Goal: Contribute content: Add original content to the website for others to see

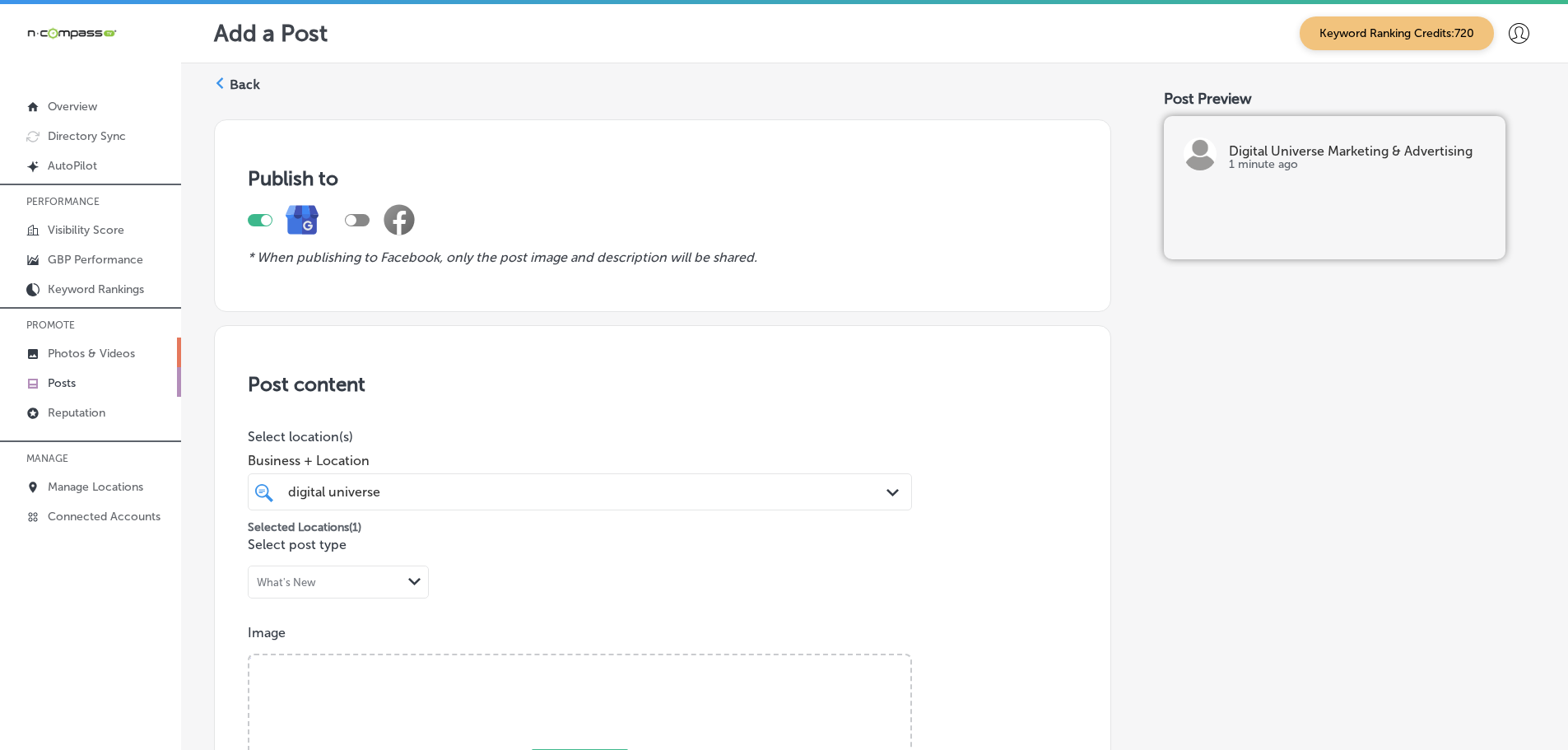
drag, startPoint x: 0, startPoint y: 0, endPoint x: 79, endPoint y: 350, distance: 358.8
click at [79, 350] on p "Photos & Videos" at bounding box center [91, 354] width 87 height 14
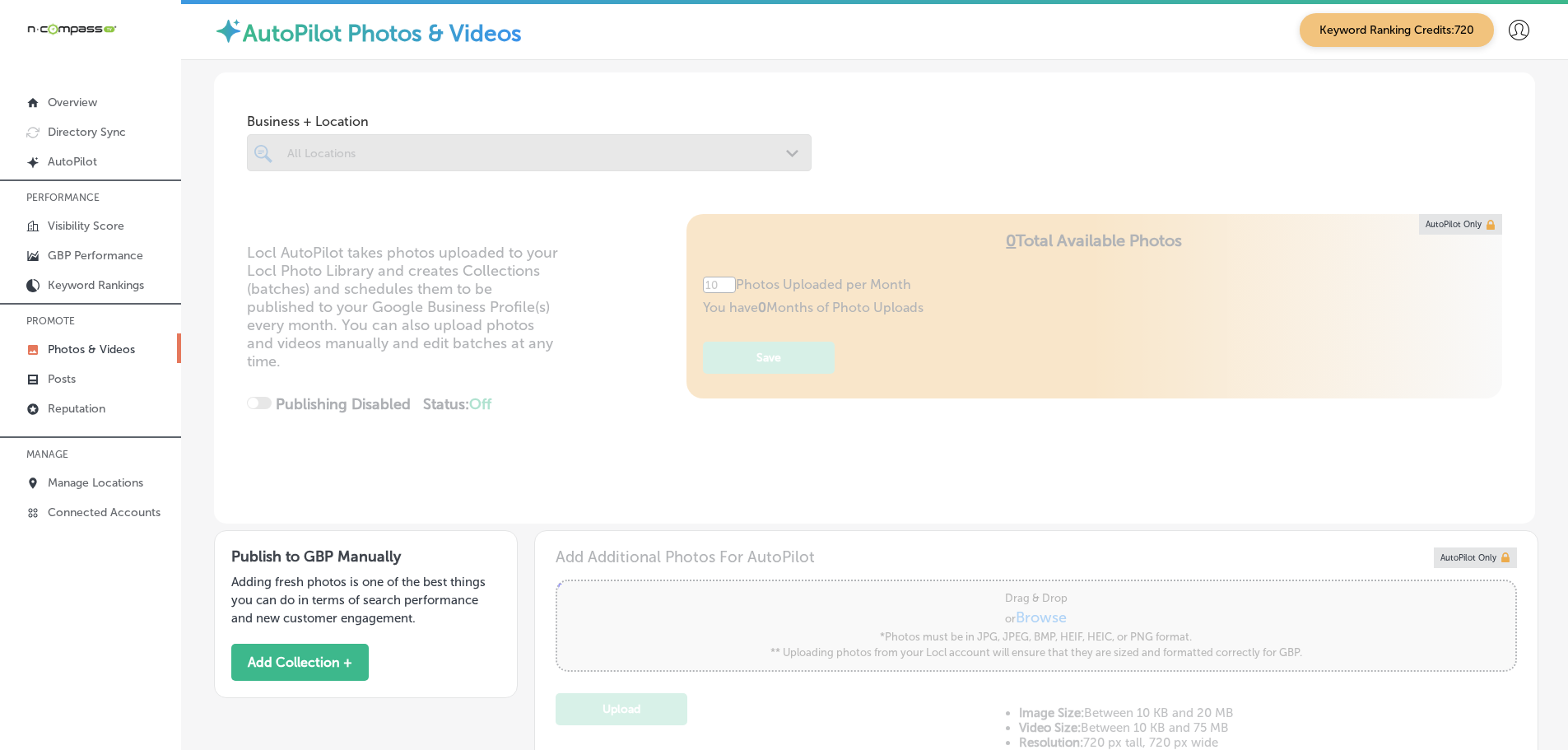
scroll to position [4, 0]
type input "0"
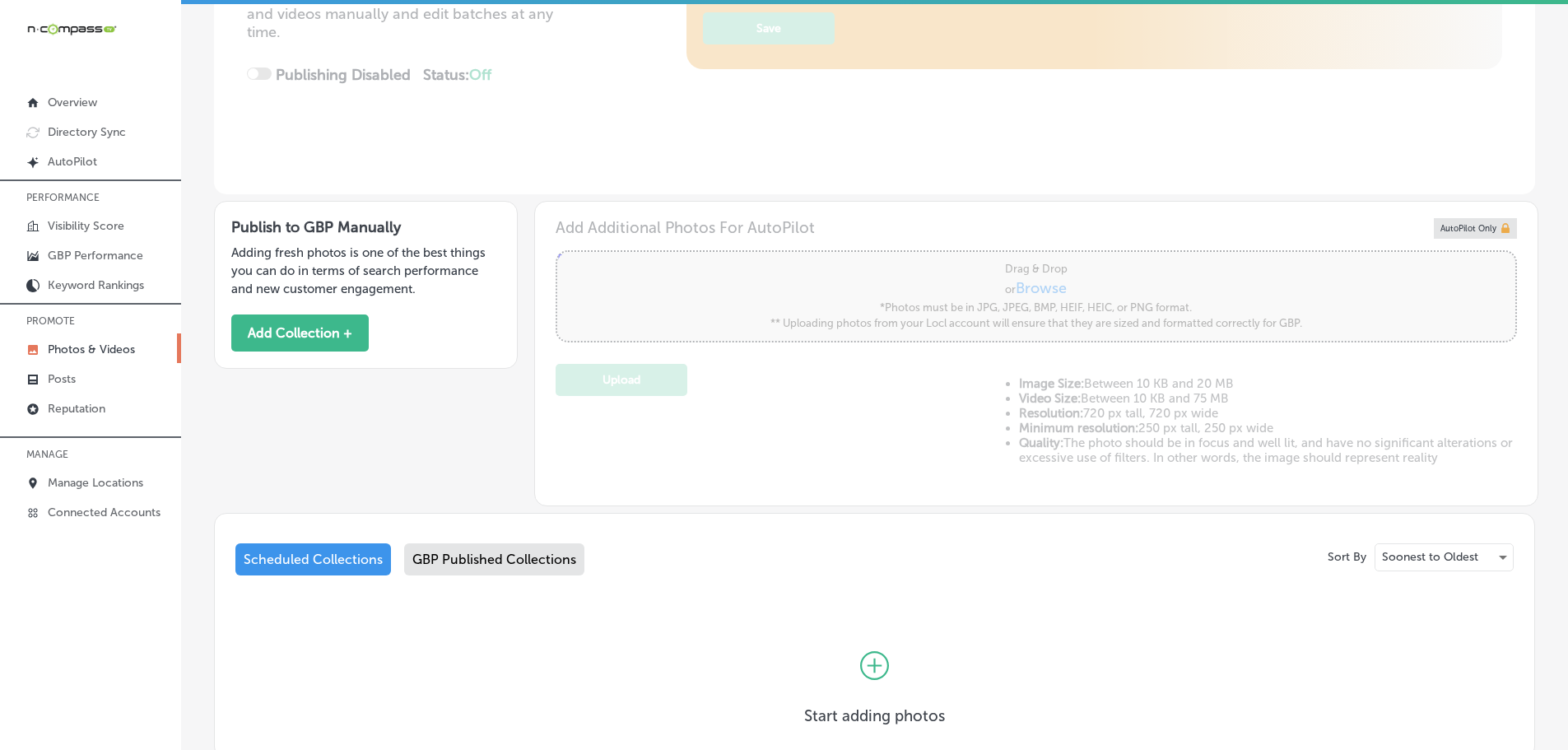
scroll to position [412, 0]
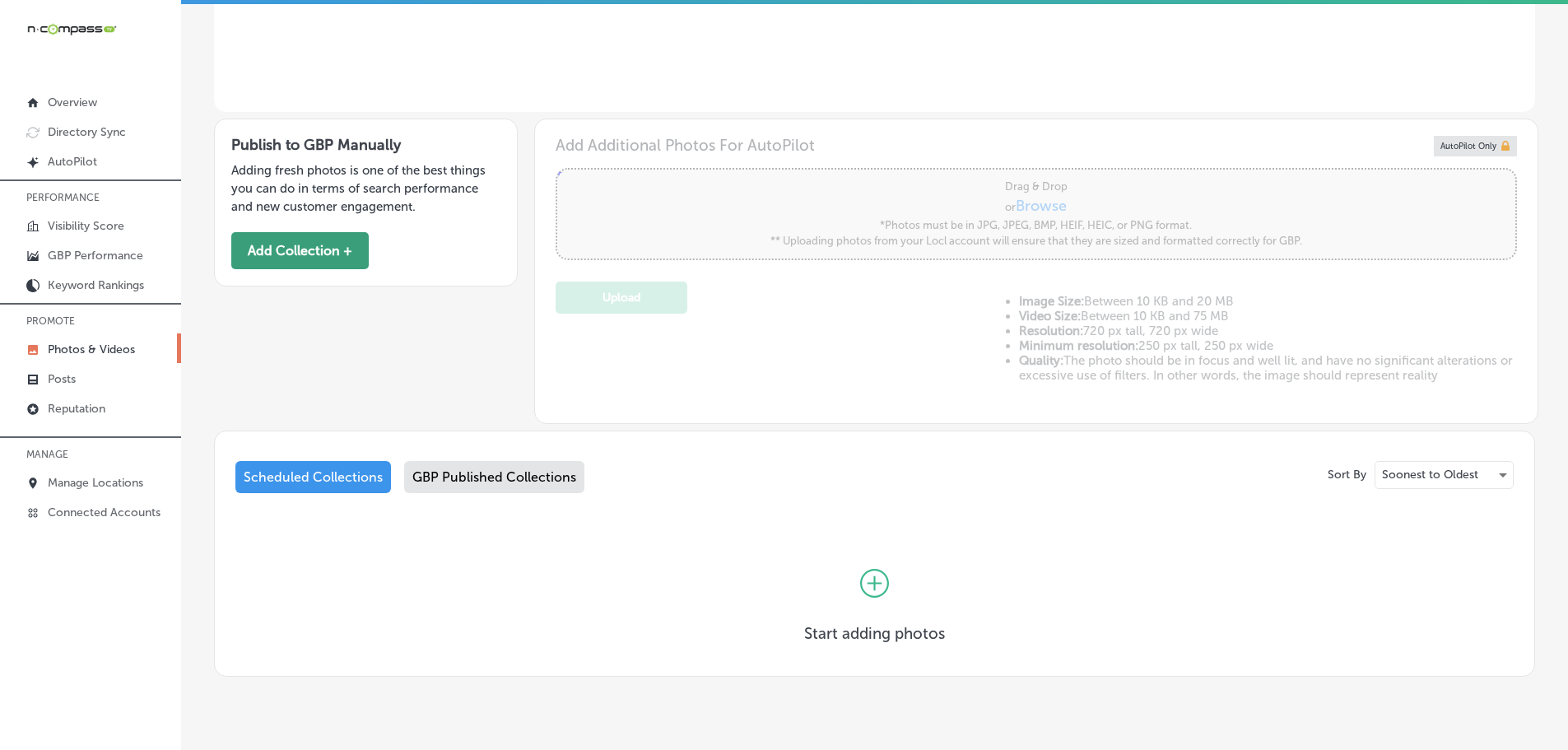
click at [322, 260] on button "Add Collection +" at bounding box center [299, 250] width 138 height 37
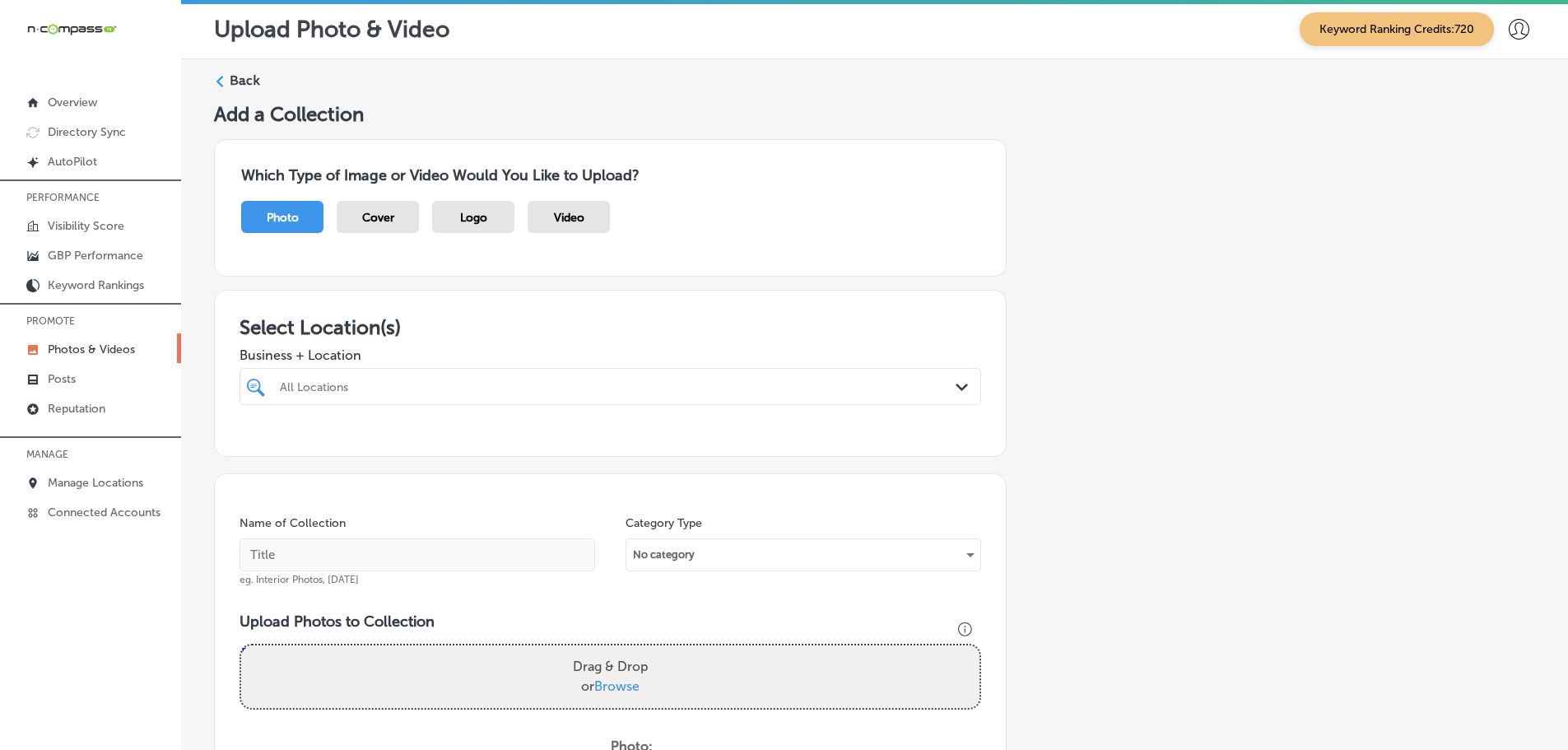
click at [560, 378] on div at bounding box center [577, 387] width 598 height 22
click at [392, 448] on label "Digital Universe Marketing & Advertising" at bounding box center [386, 446] width 217 height 14
type input "digital universe"
click at [473, 345] on div "Business + Location option focused, 2 of 146. 2 results available for search te…" at bounding box center [611, 372] width 742 height 66
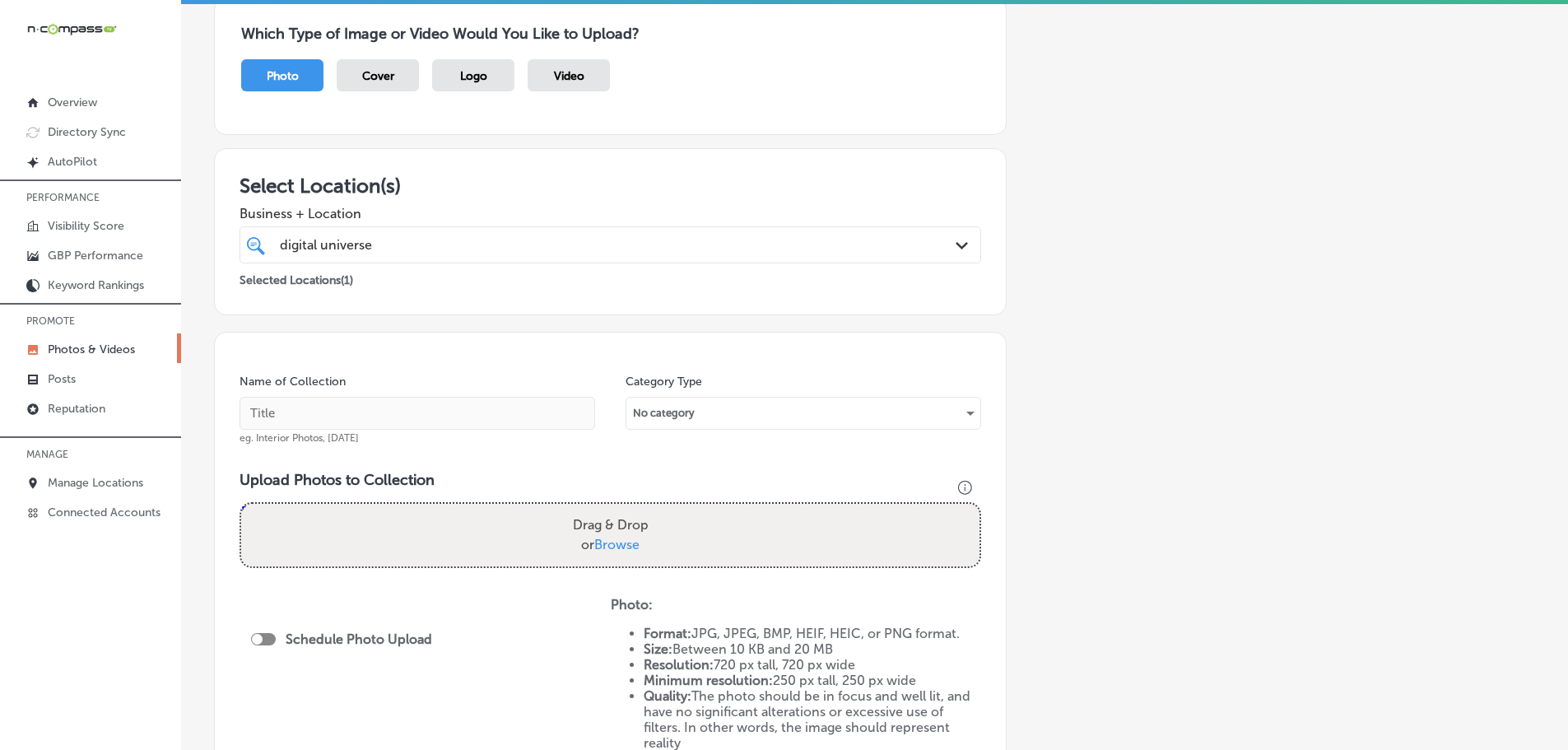
scroll to position [247, 0]
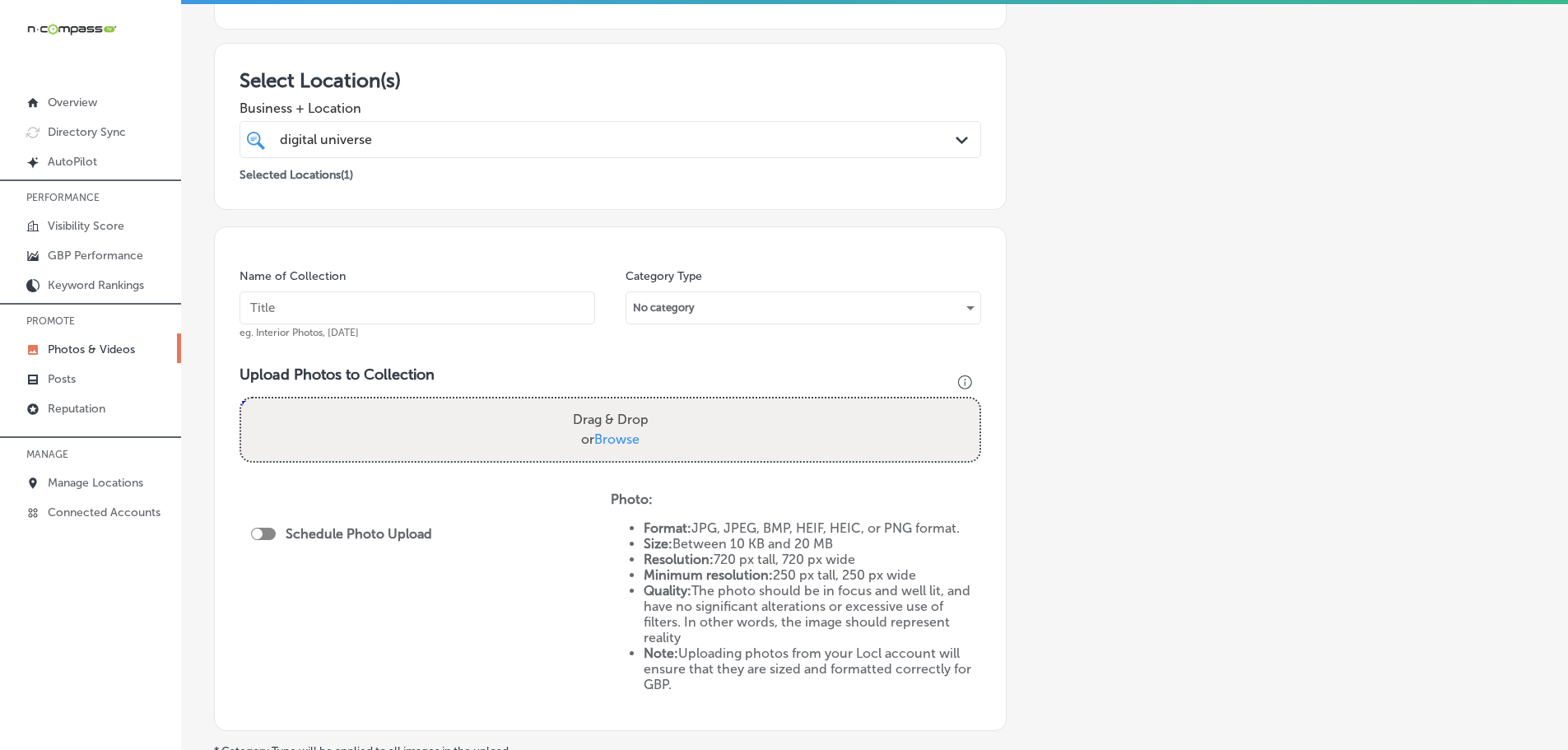
click at [615, 439] on span "Browse" at bounding box center [617, 439] width 45 height 16
click at [615, 403] on input "Drag & Drop or Browse" at bounding box center [611, 401] width 739 height 5
type input "C:\fakepath\Digital Universe Marketing & Advertising-19.png"
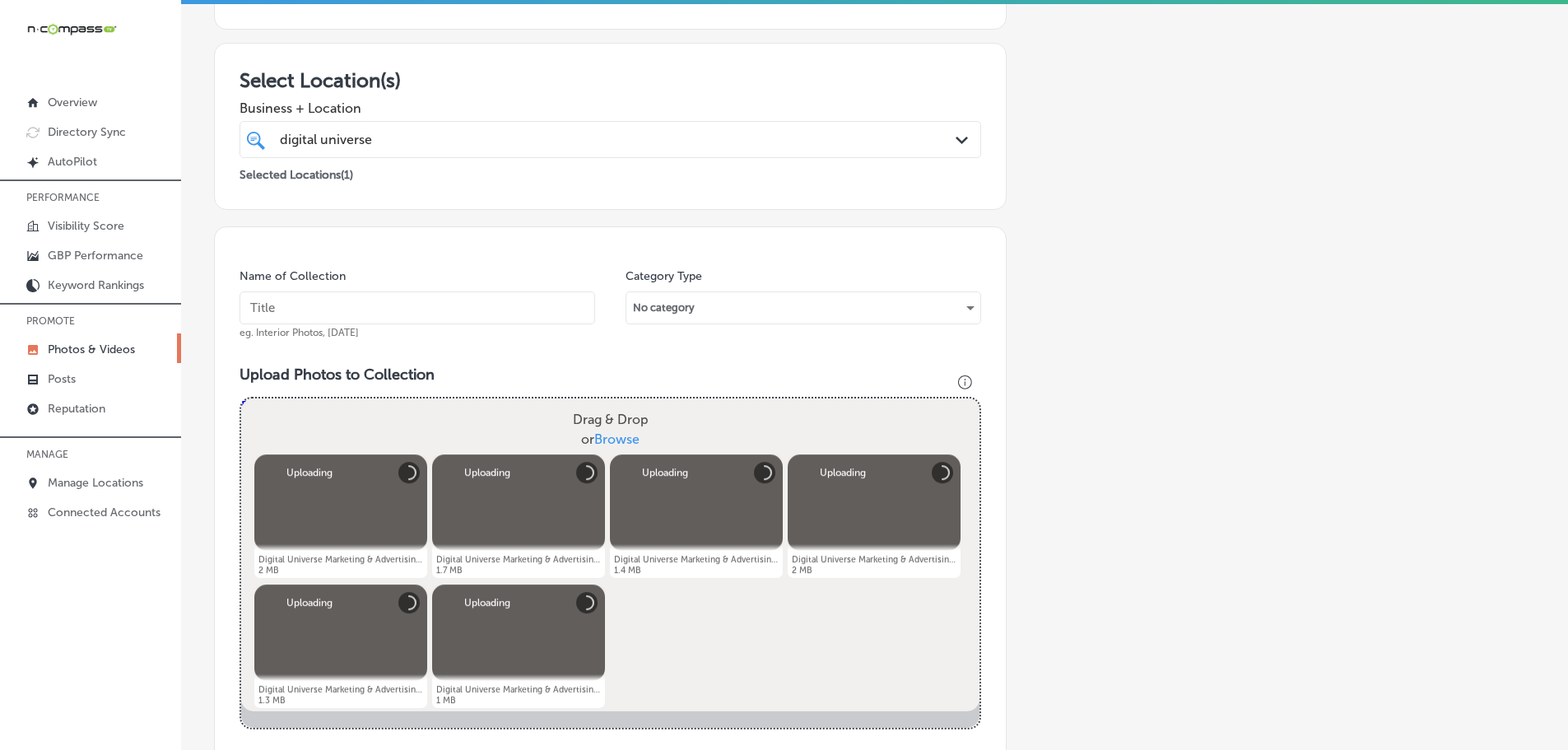
click at [416, 311] on input "text" at bounding box center [417, 308] width 355 height 33
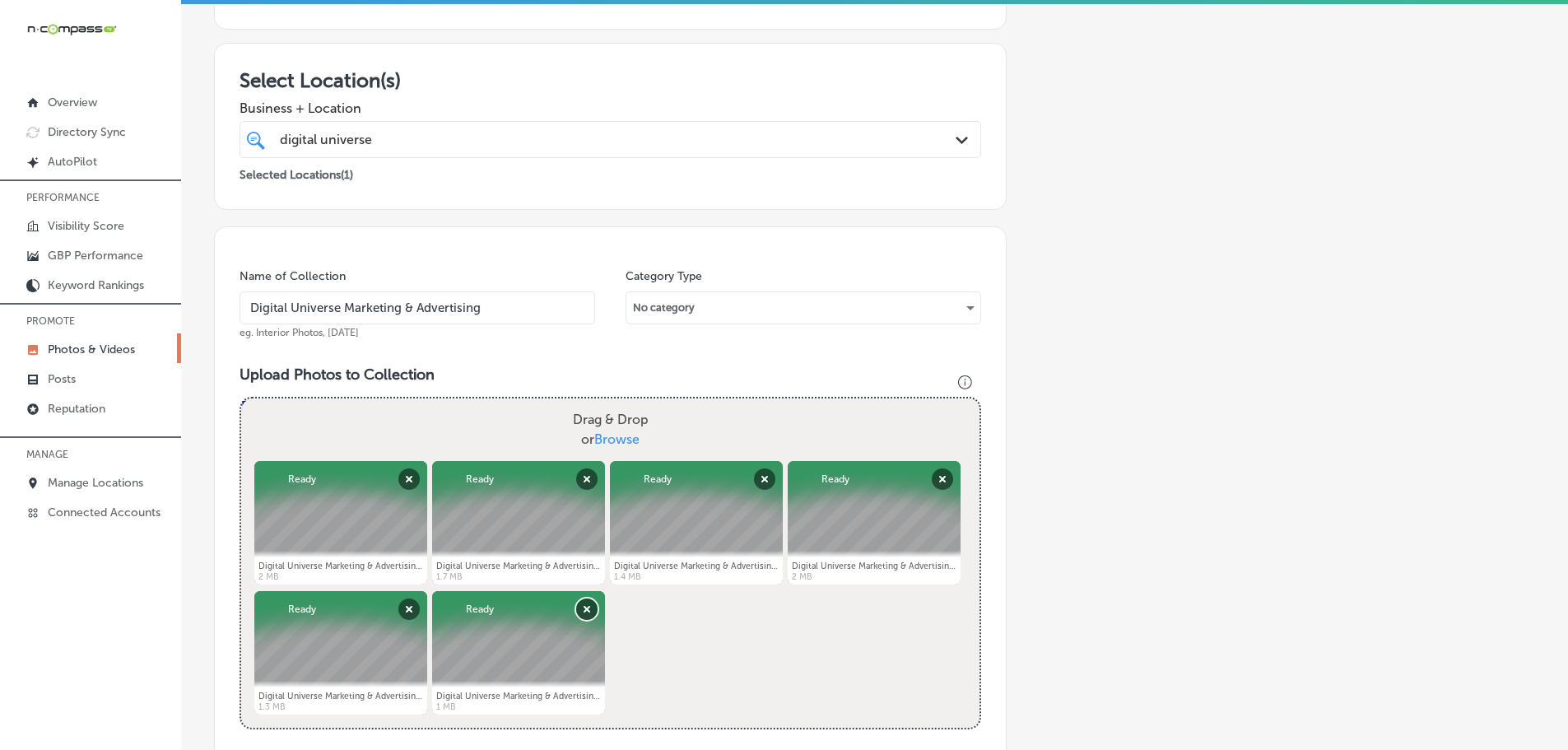
type input "Digital Universe Marketing & Advertising"
click at [591, 606] on button "Remove" at bounding box center [586, 609] width 22 height 22
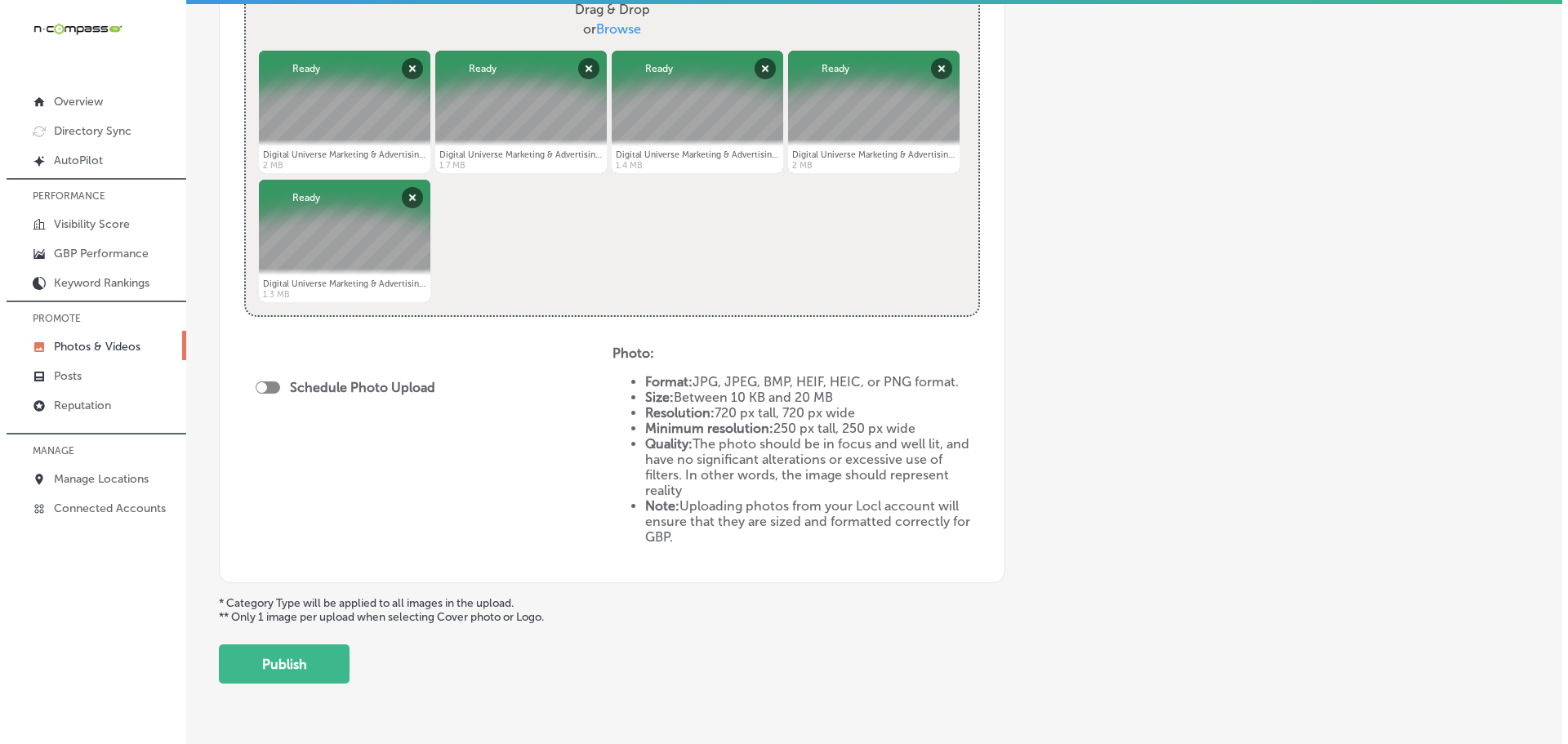
scroll to position [653, 0]
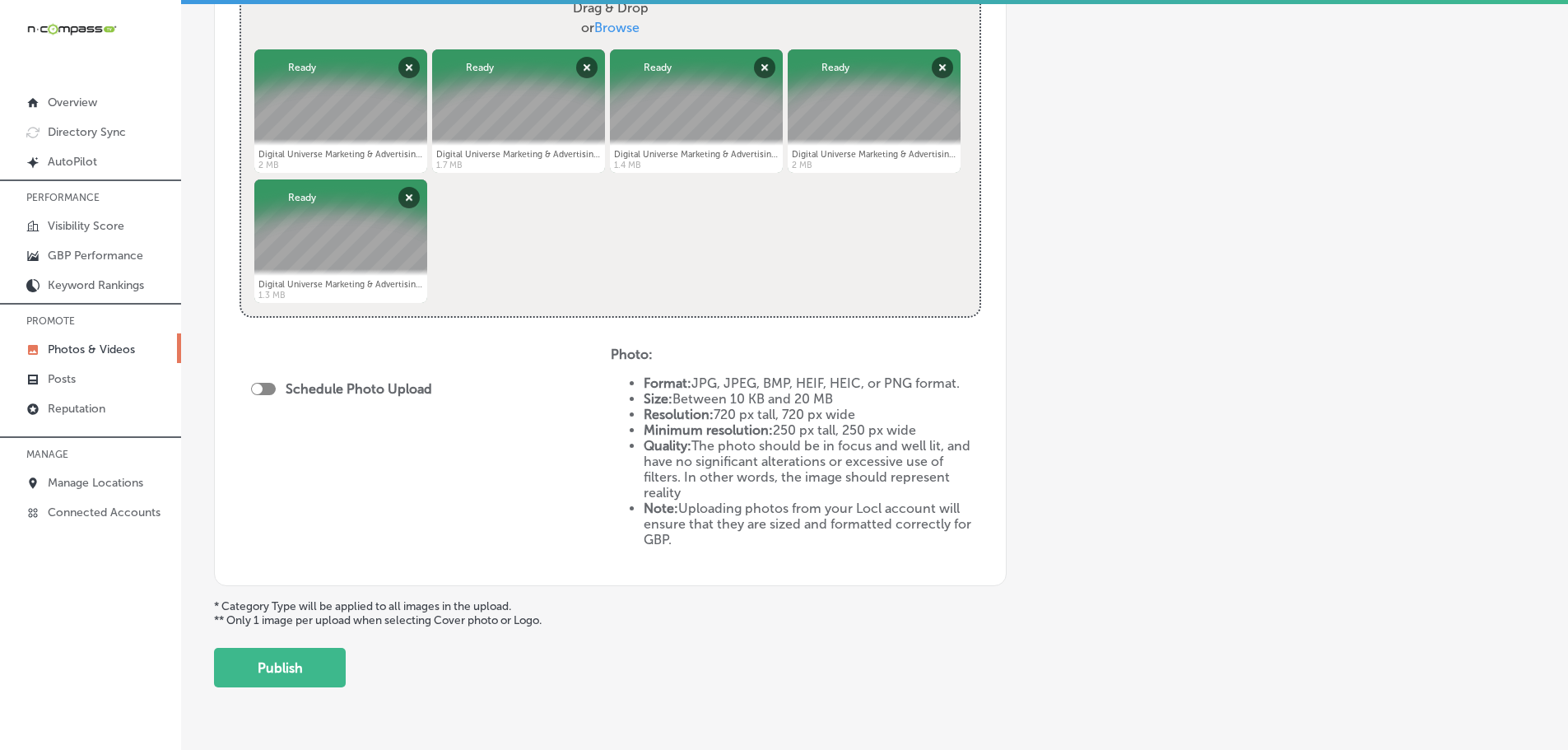
click at [260, 391] on div at bounding box center [257, 389] width 10 height 10
checkbox input "true"
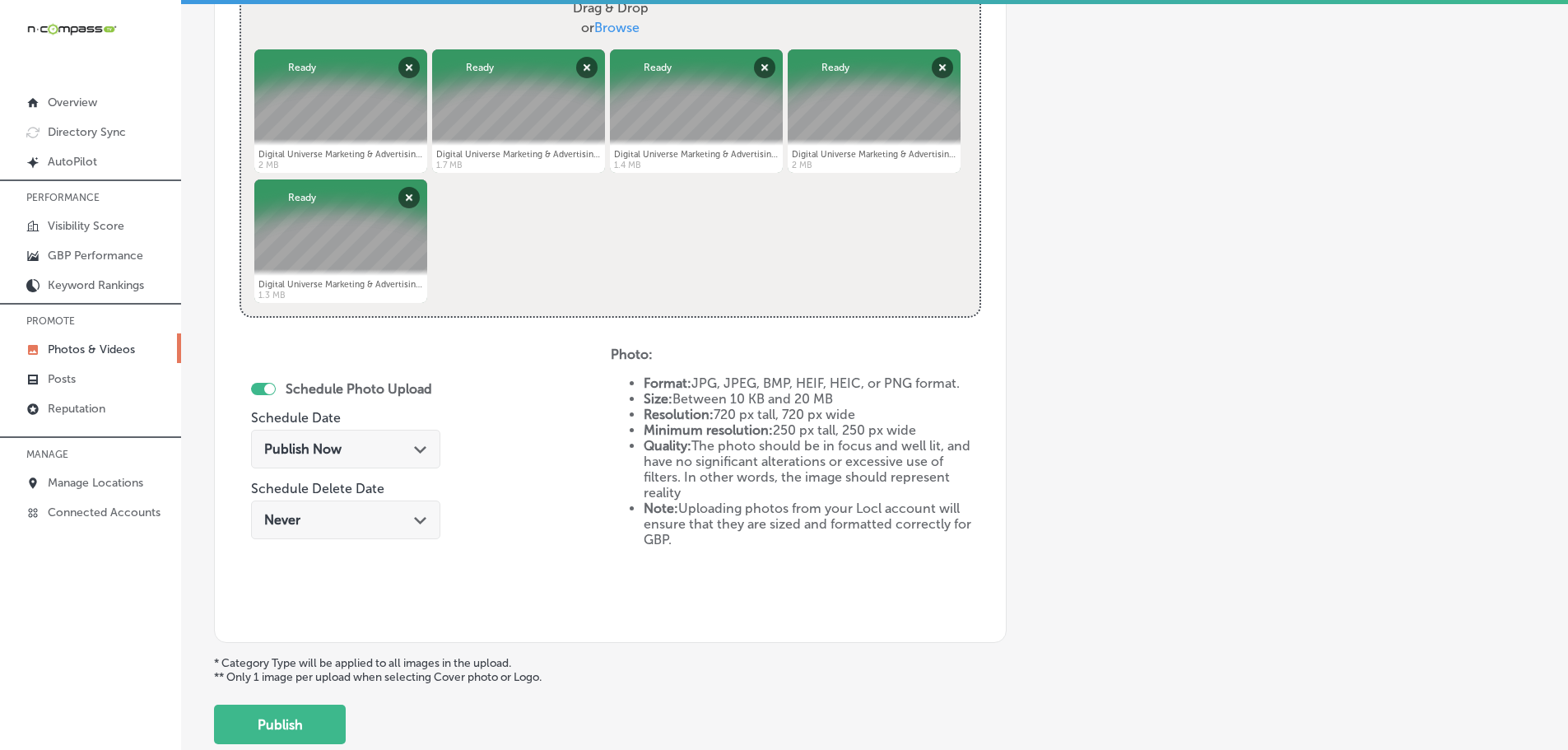
click at [414, 451] on polygon at bounding box center [420, 450] width 12 height 8
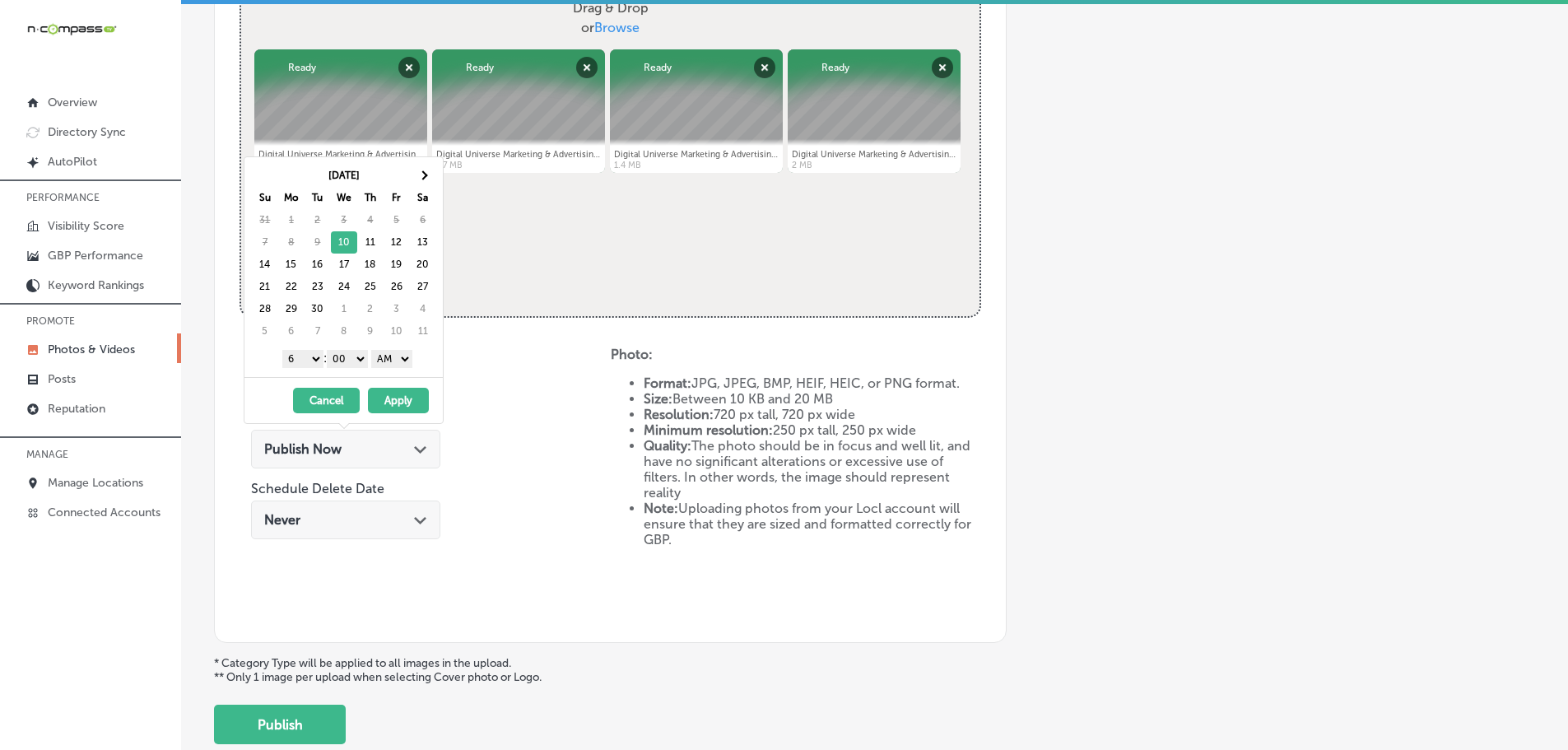
click at [304, 364] on select "1 2 3 4 5 6 7 8 9 10 11 12" at bounding box center [303, 359] width 42 height 18
click at [391, 362] on select "AM PM" at bounding box center [392, 359] width 42 height 18
click at [401, 396] on button "Apply" at bounding box center [398, 401] width 61 height 26
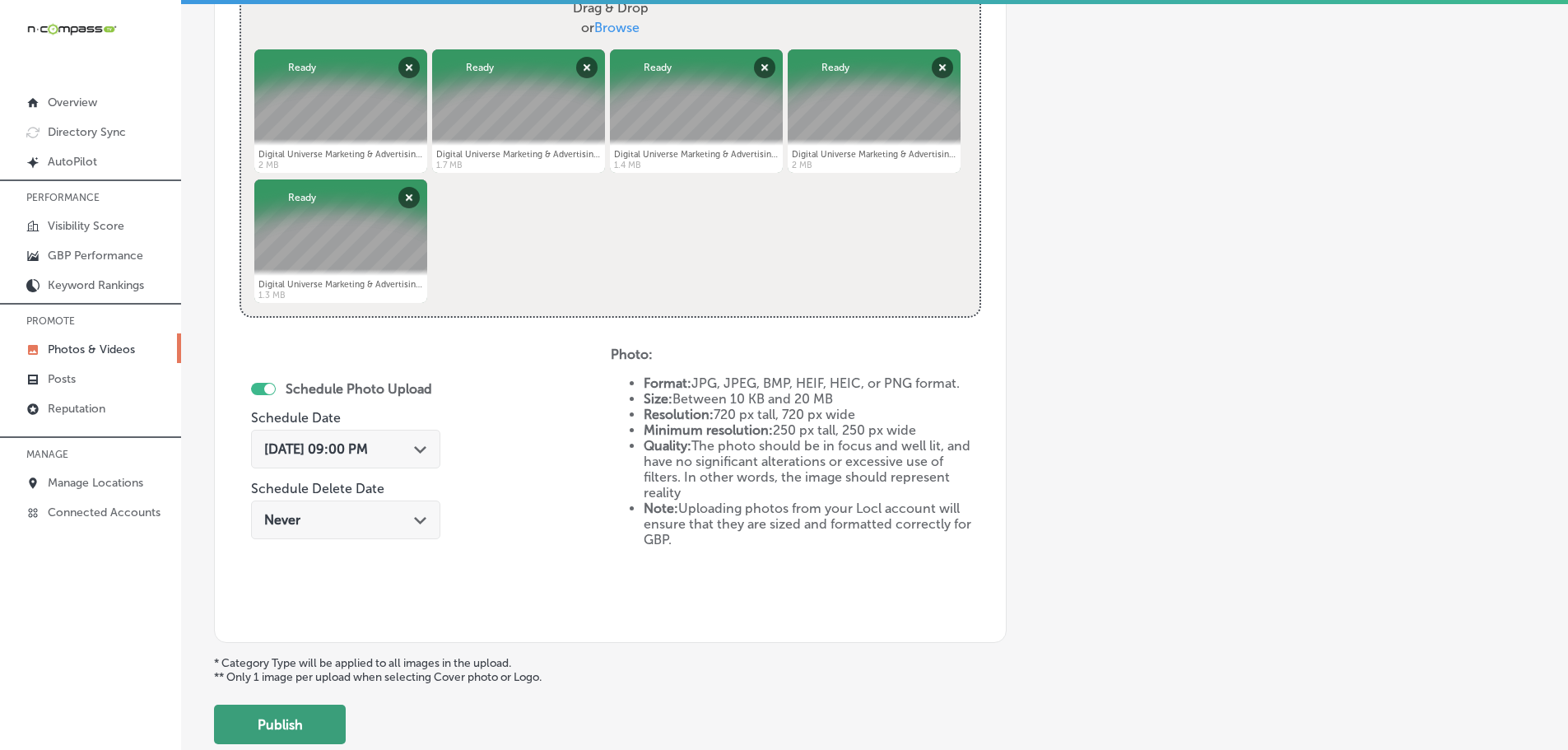
click at [317, 717] on button "Publish" at bounding box center [279, 725] width 131 height 40
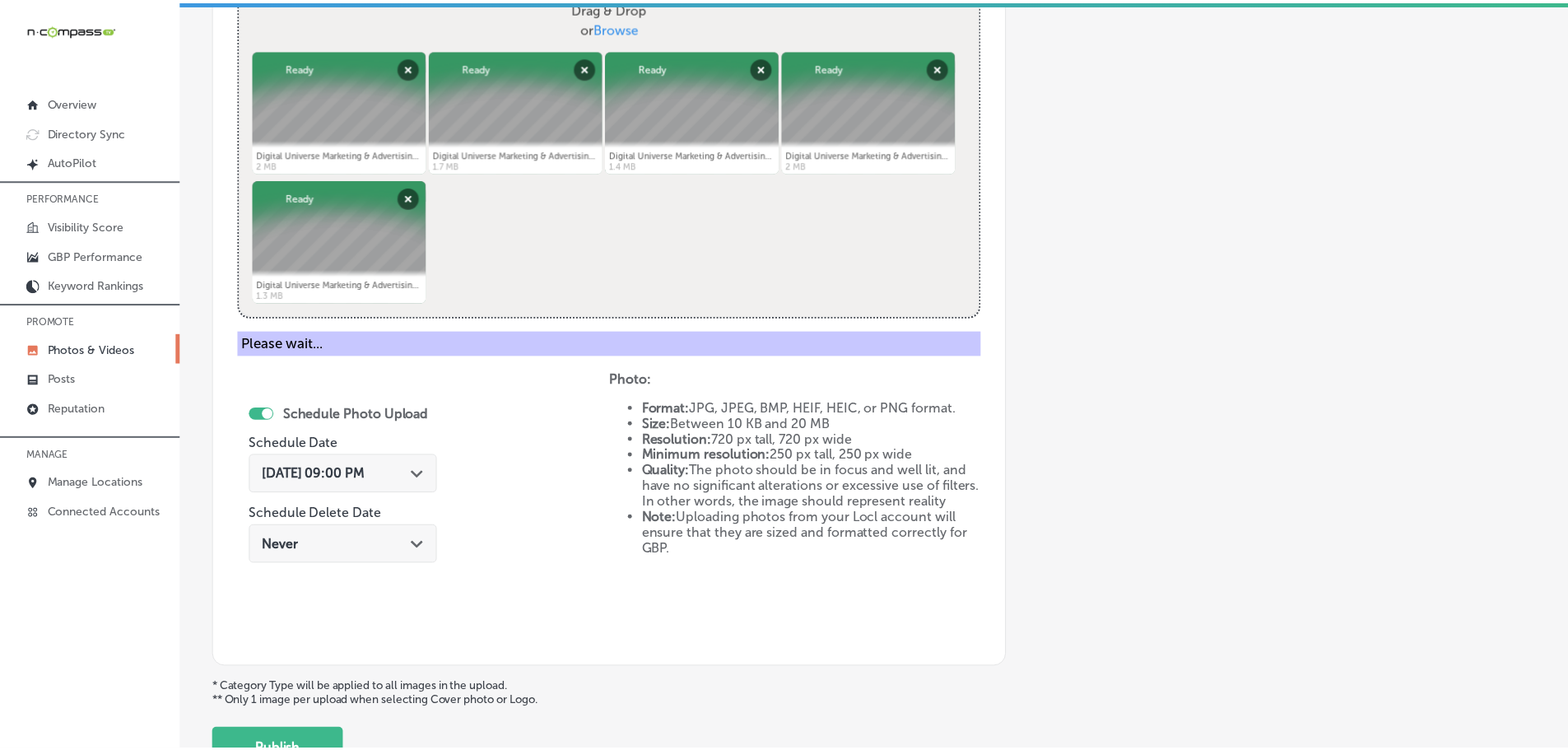
scroll to position [498, 0]
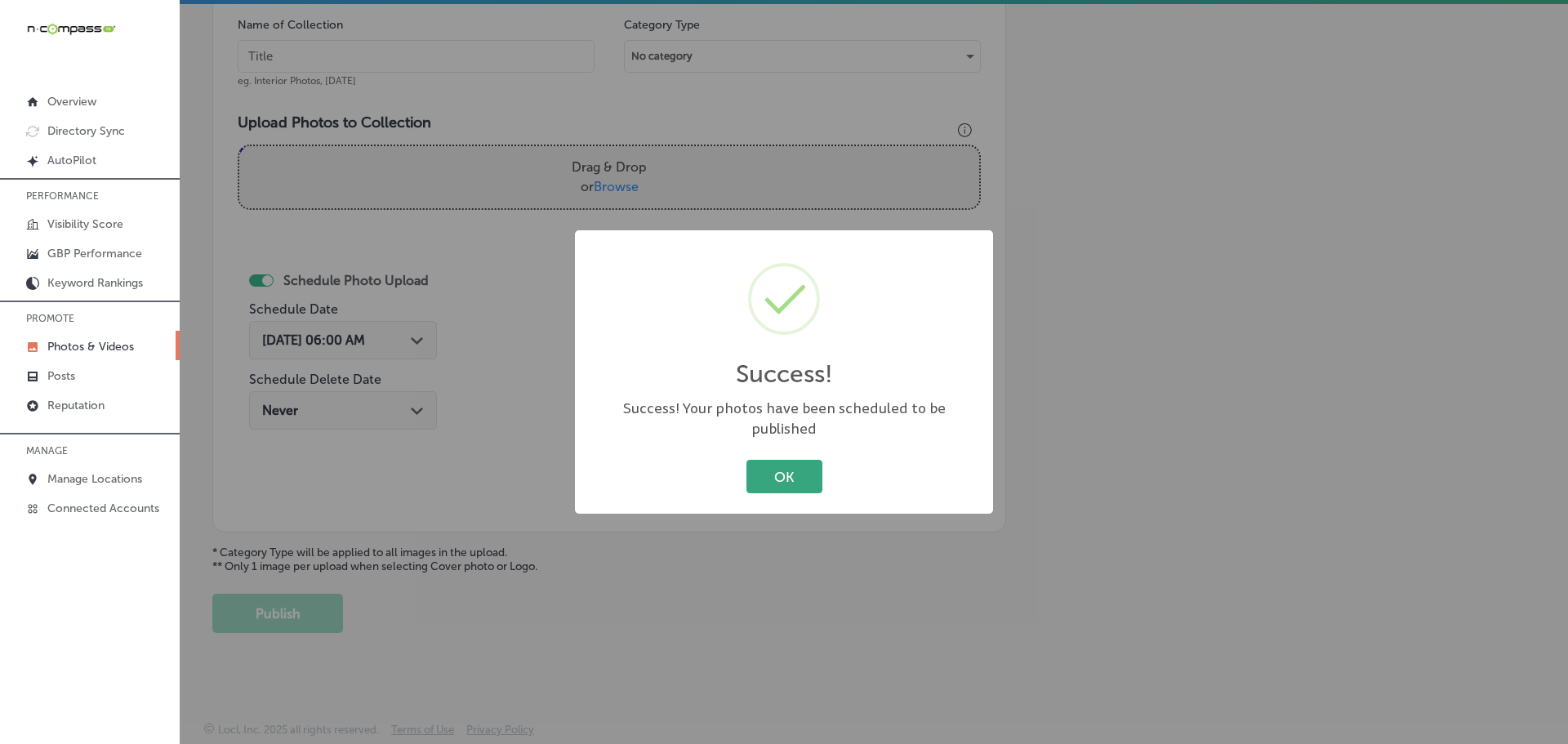
click at [797, 465] on button "OK" at bounding box center [784, 476] width 76 height 33
